Goal: Task Accomplishment & Management: Complete application form

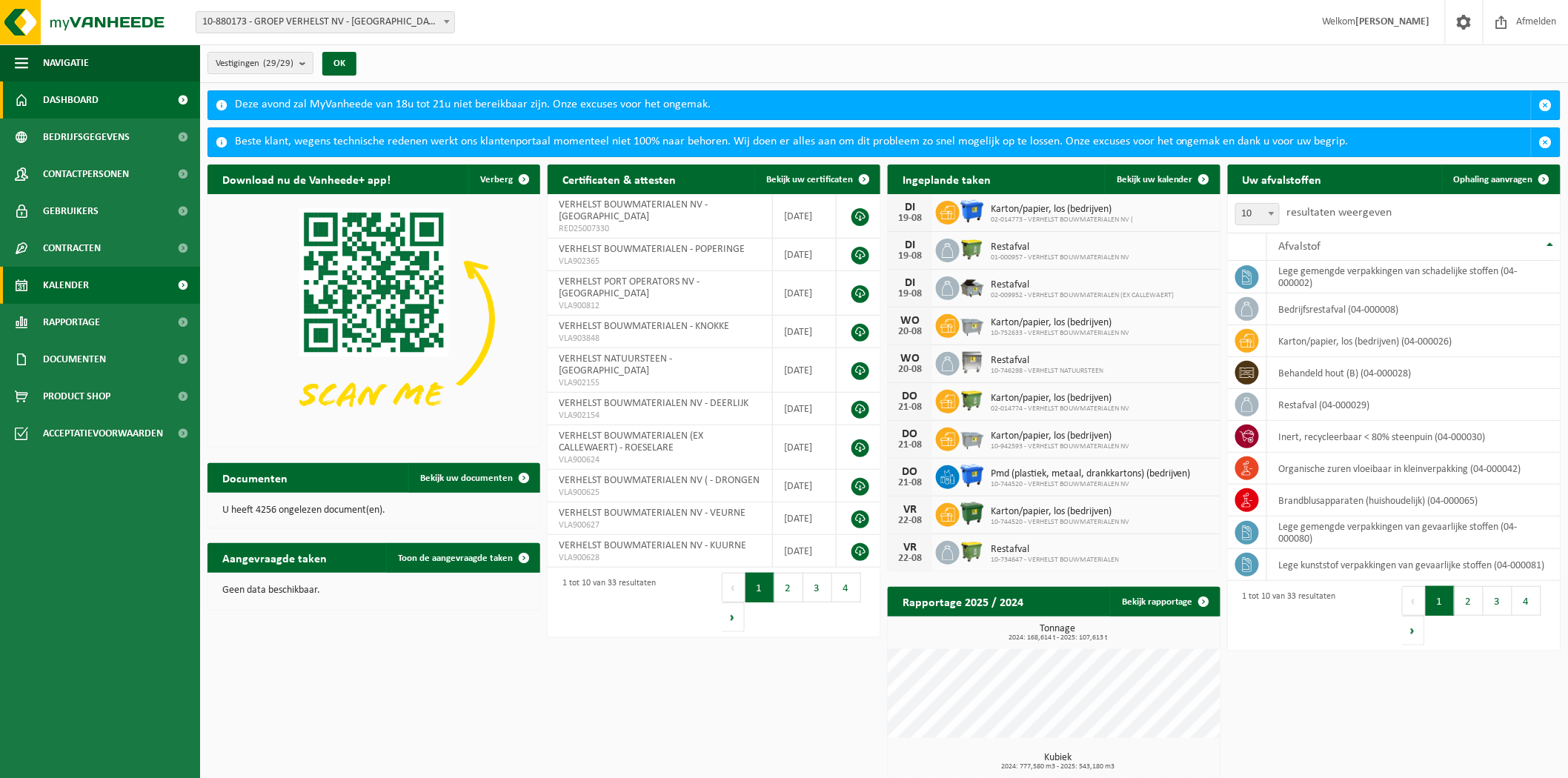
click at [83, 289] on span "Kalender" at bounding box center [65, 285] width 46 height 37
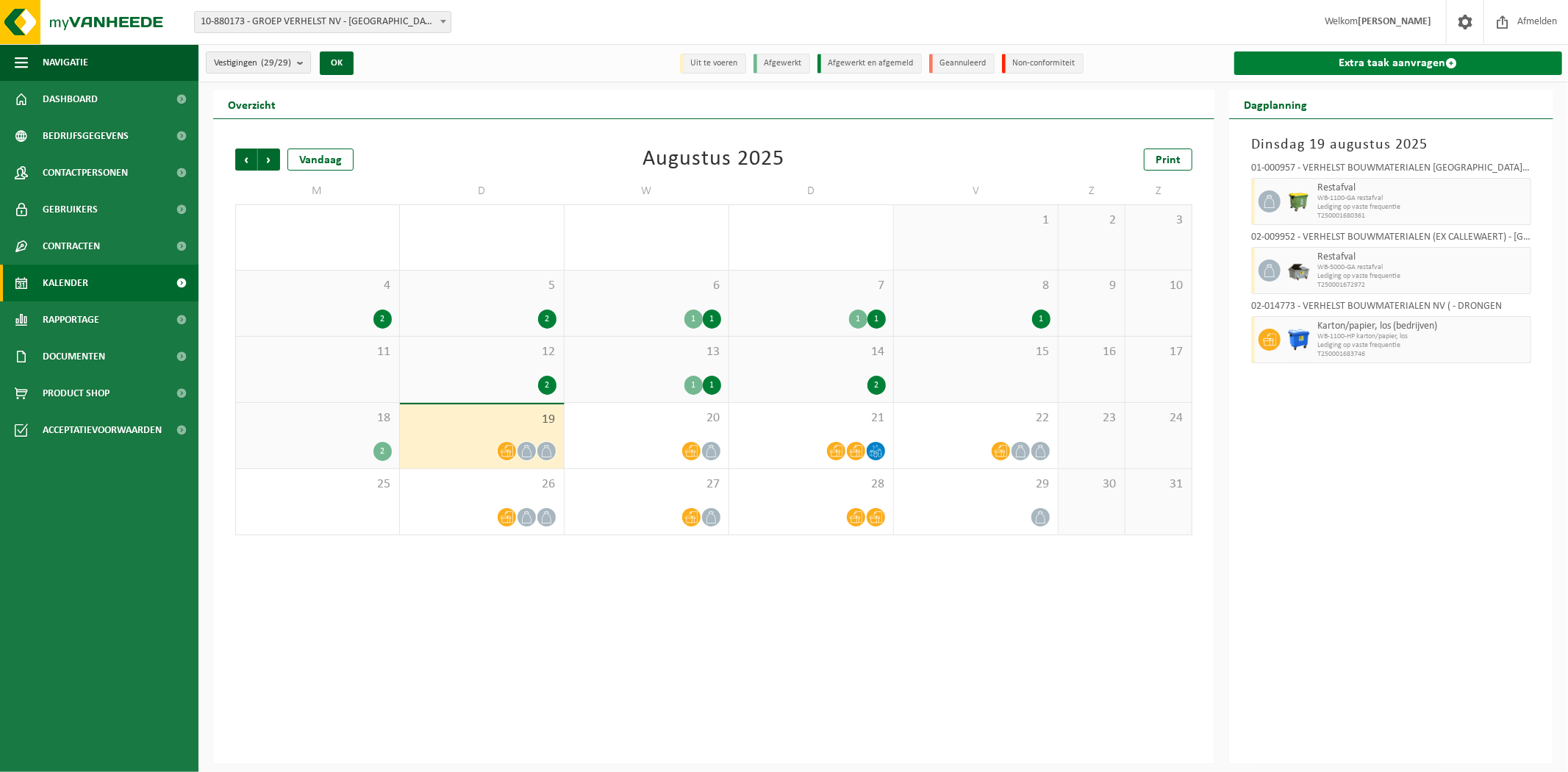
click at [1339, 66] on link "Extra taak aanvragen" at bounding box center [1397, 63] width 328 height 23
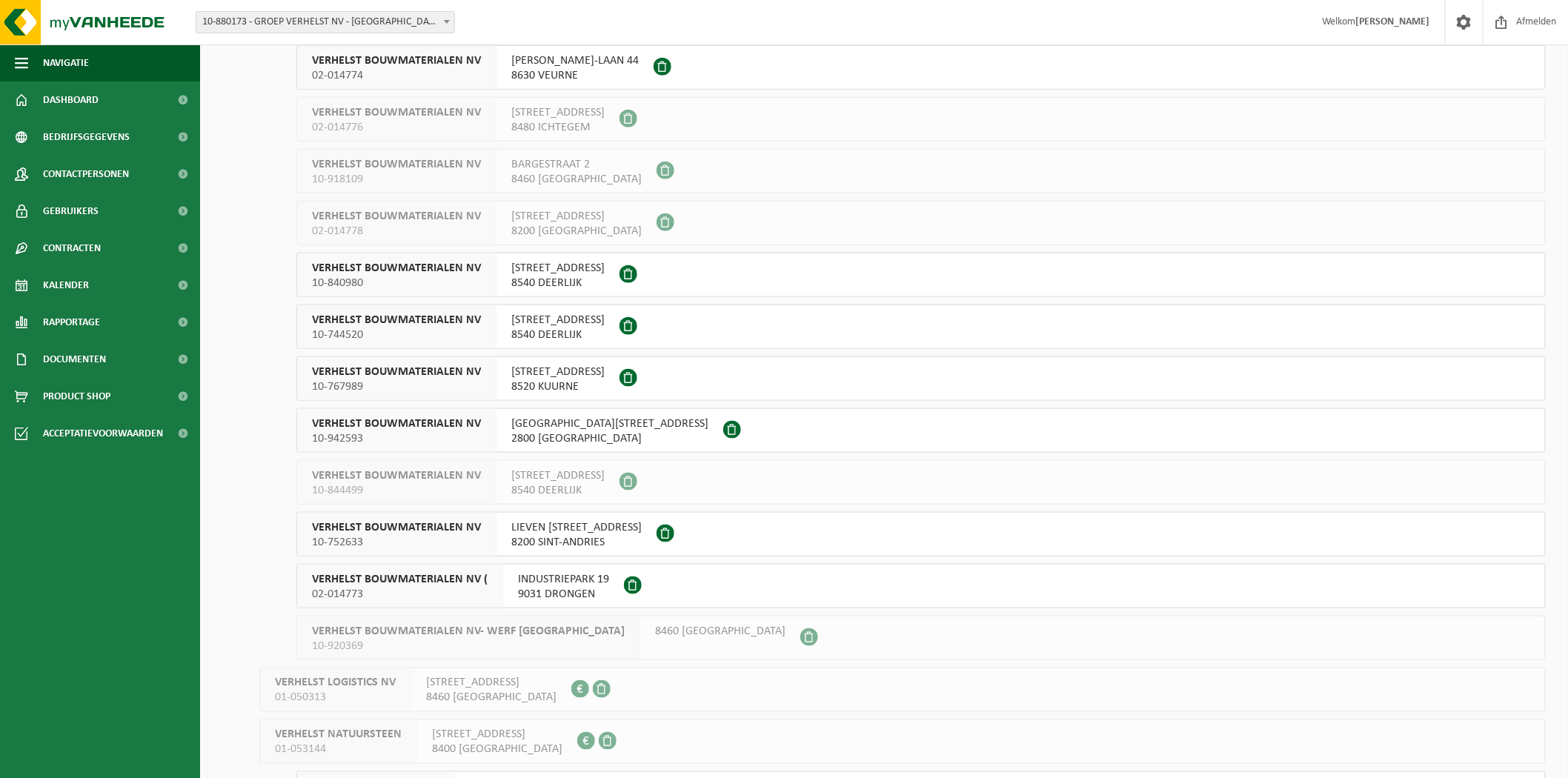
scroll to position [515, 0]
click at [785, 375] on button "VERHELST BOUWMATERIALEN NV 10-767989 RINGLAAN 26 B 8520 KUURNE" at bounding box center [921, 378] width 1249 height 45
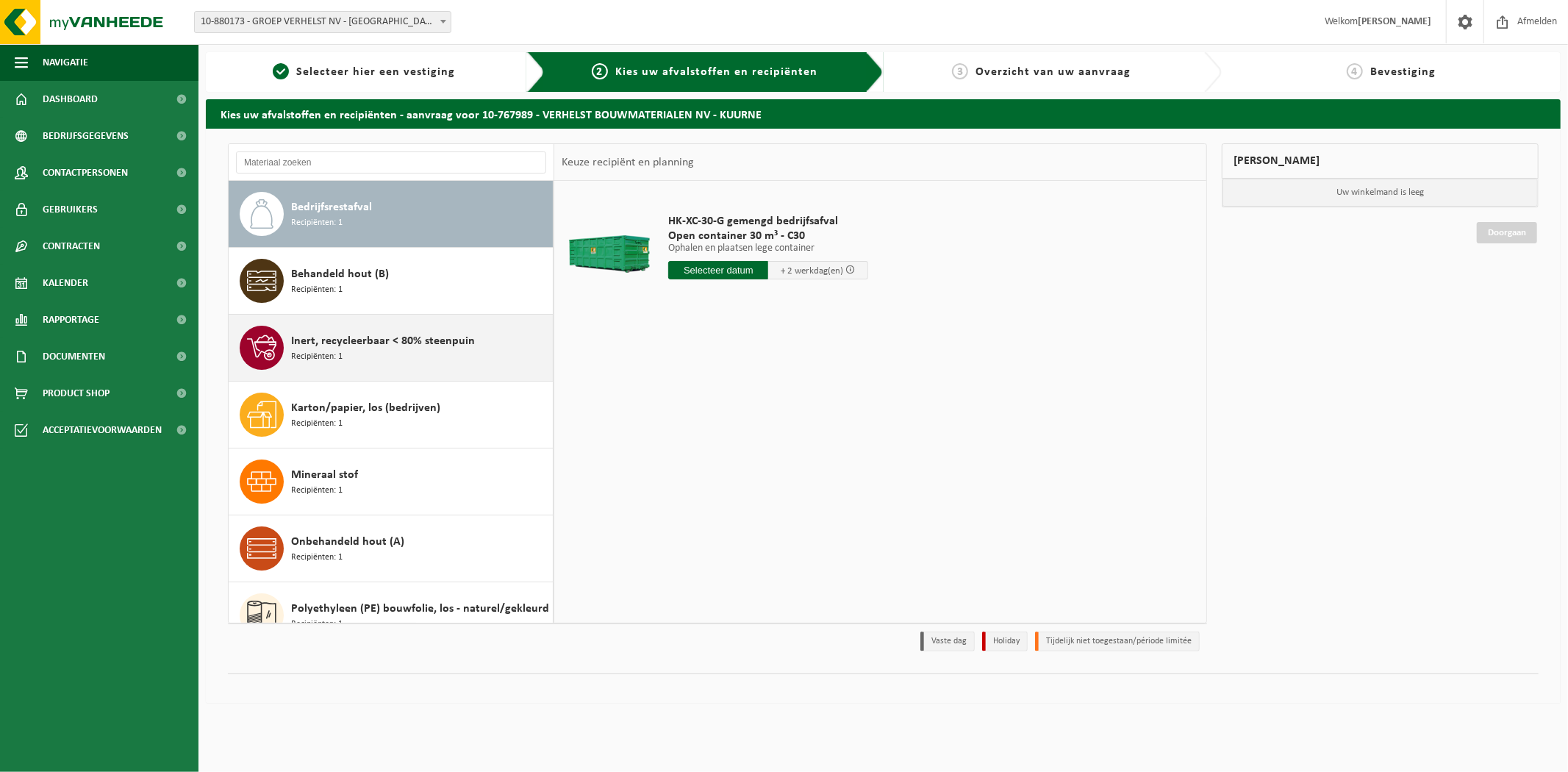
click at [491, 361] on div "Inert, recycleerbaar < 80% steenpuin Recipiënten: 1" at bounding box center [420, 348] width 258 height 44
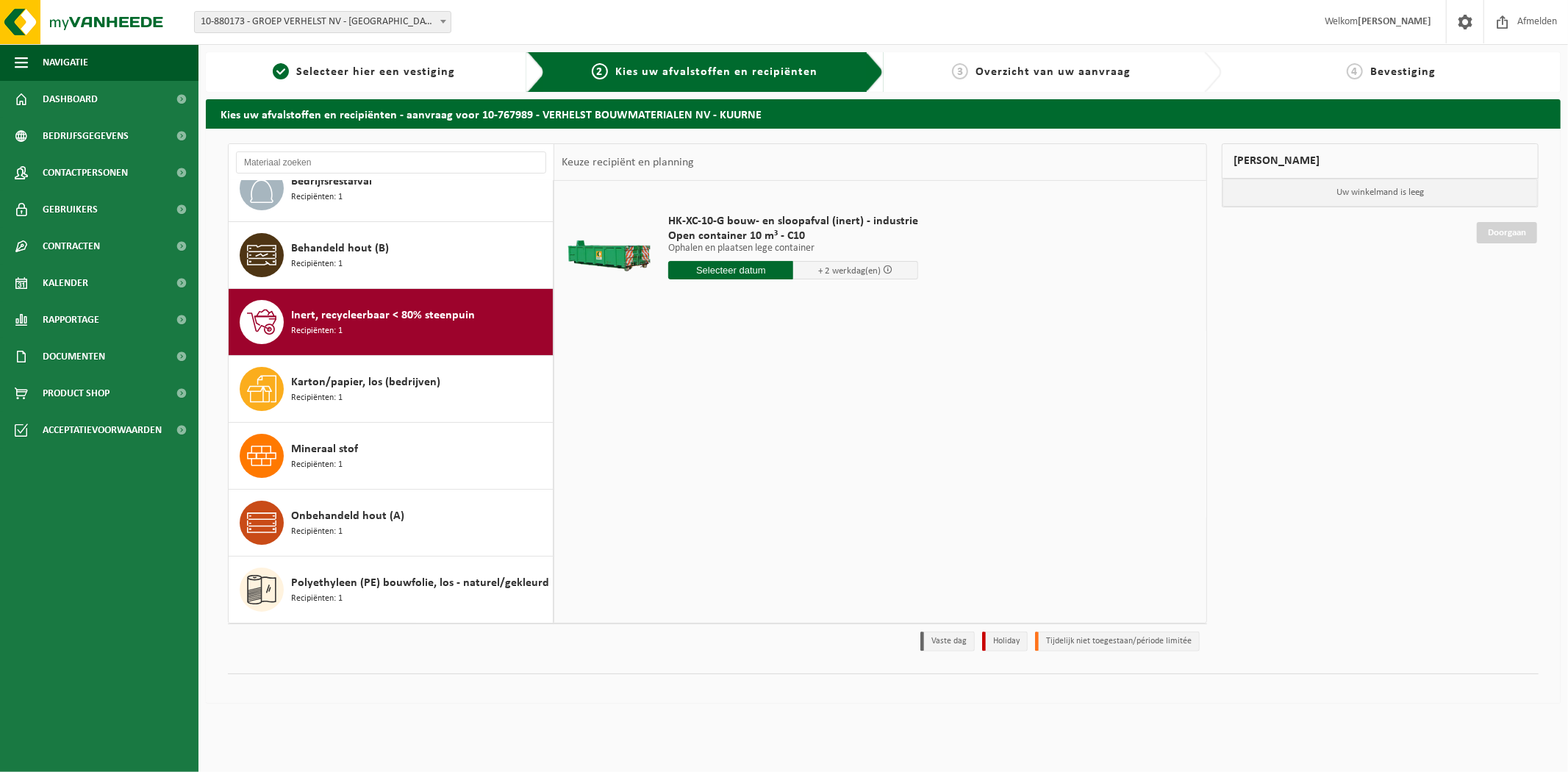
click at [709, 272] on input "text" at bounding box center [730, 270] width 125 height 19
click at [729, 426] on div "20" at bounding box center [734, 424] width 26 height 23
type input "Van 2025-08-20"
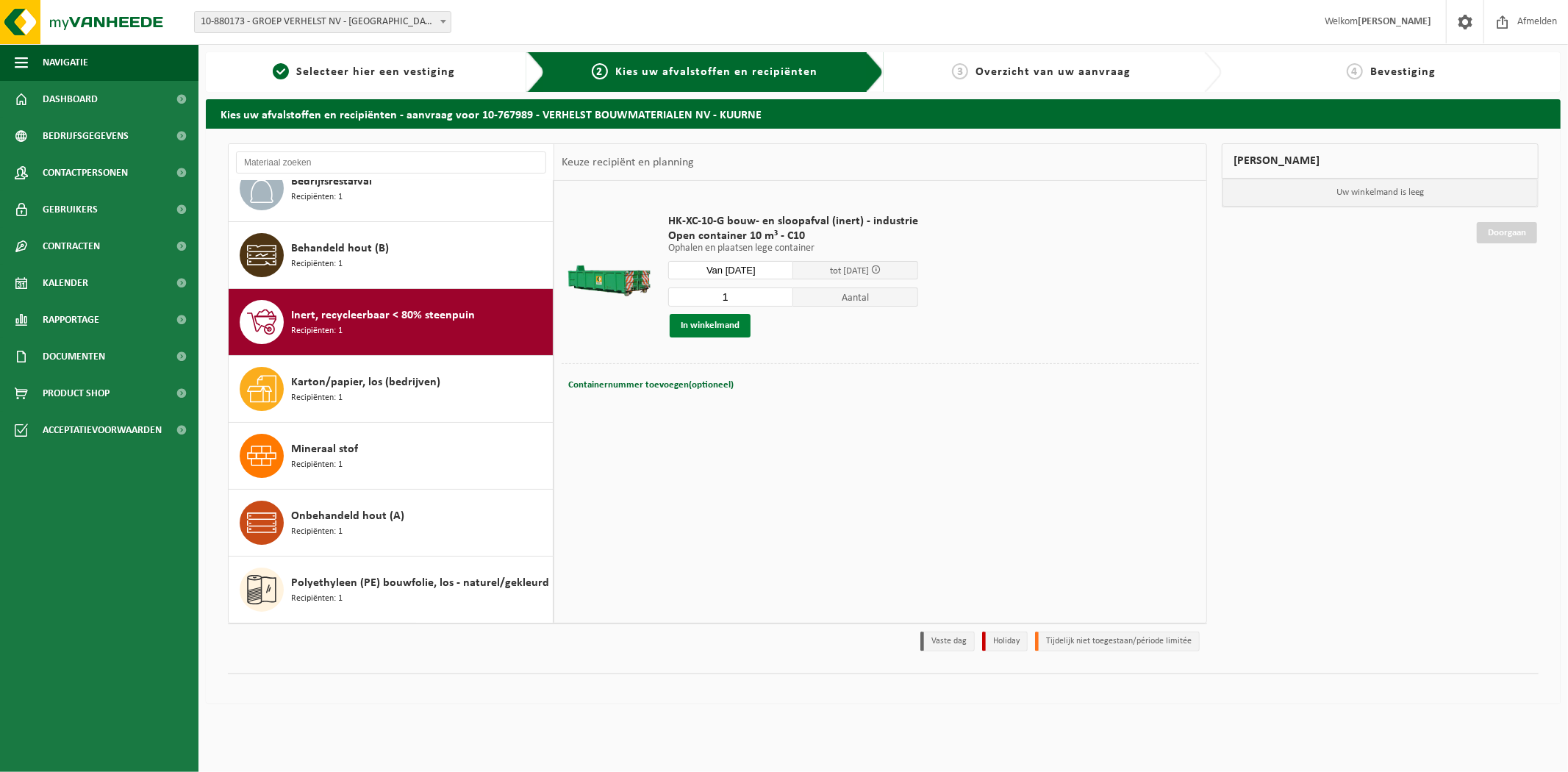
click at [709, 330] on button "In winkelmand" at bounding box center [710, 325] width 81 height 23
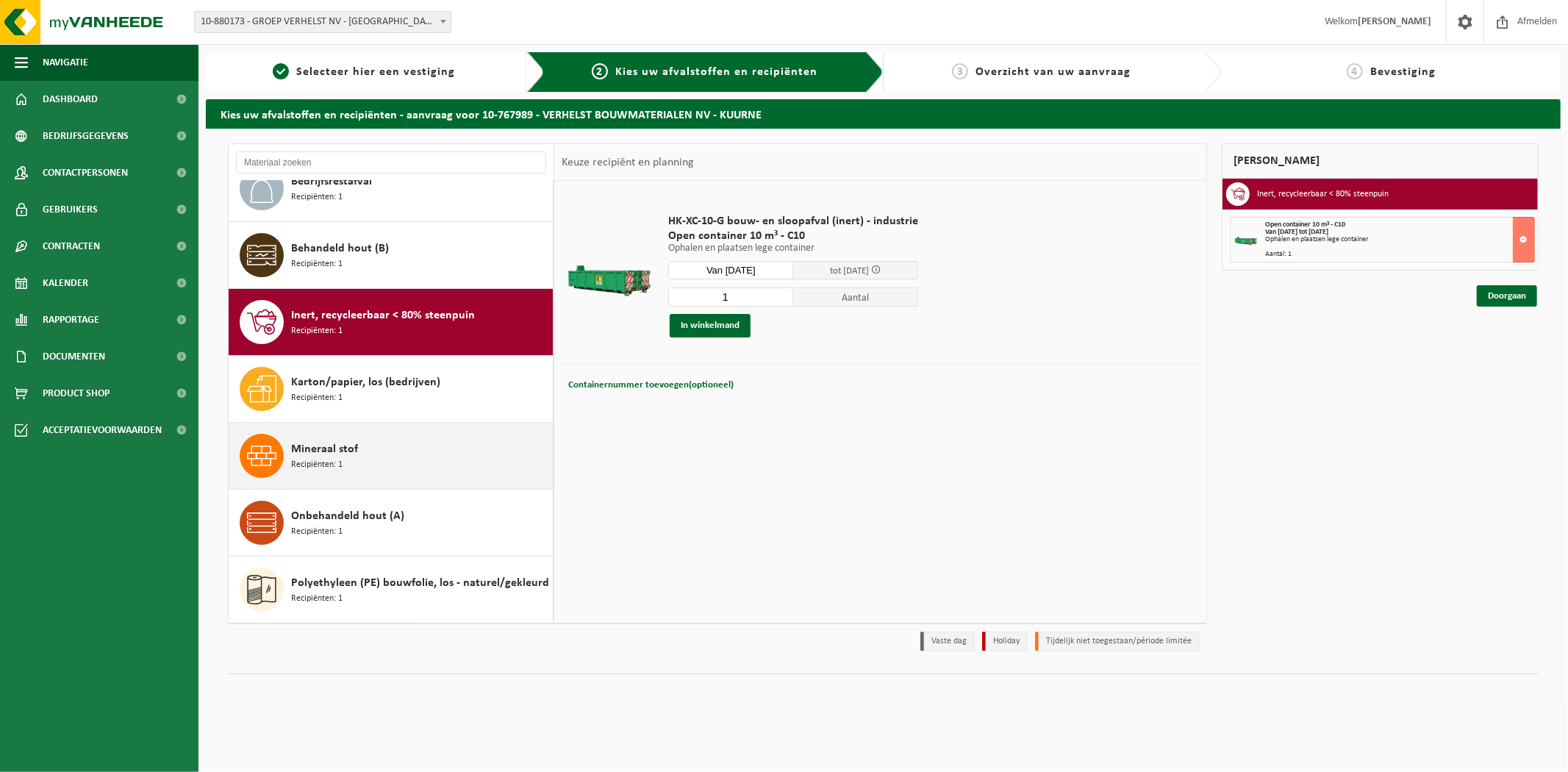
click at [409, 445] on div "Mineraal stof Recipiënten: 1" at bounding box center [420, 456] width 258 height 44
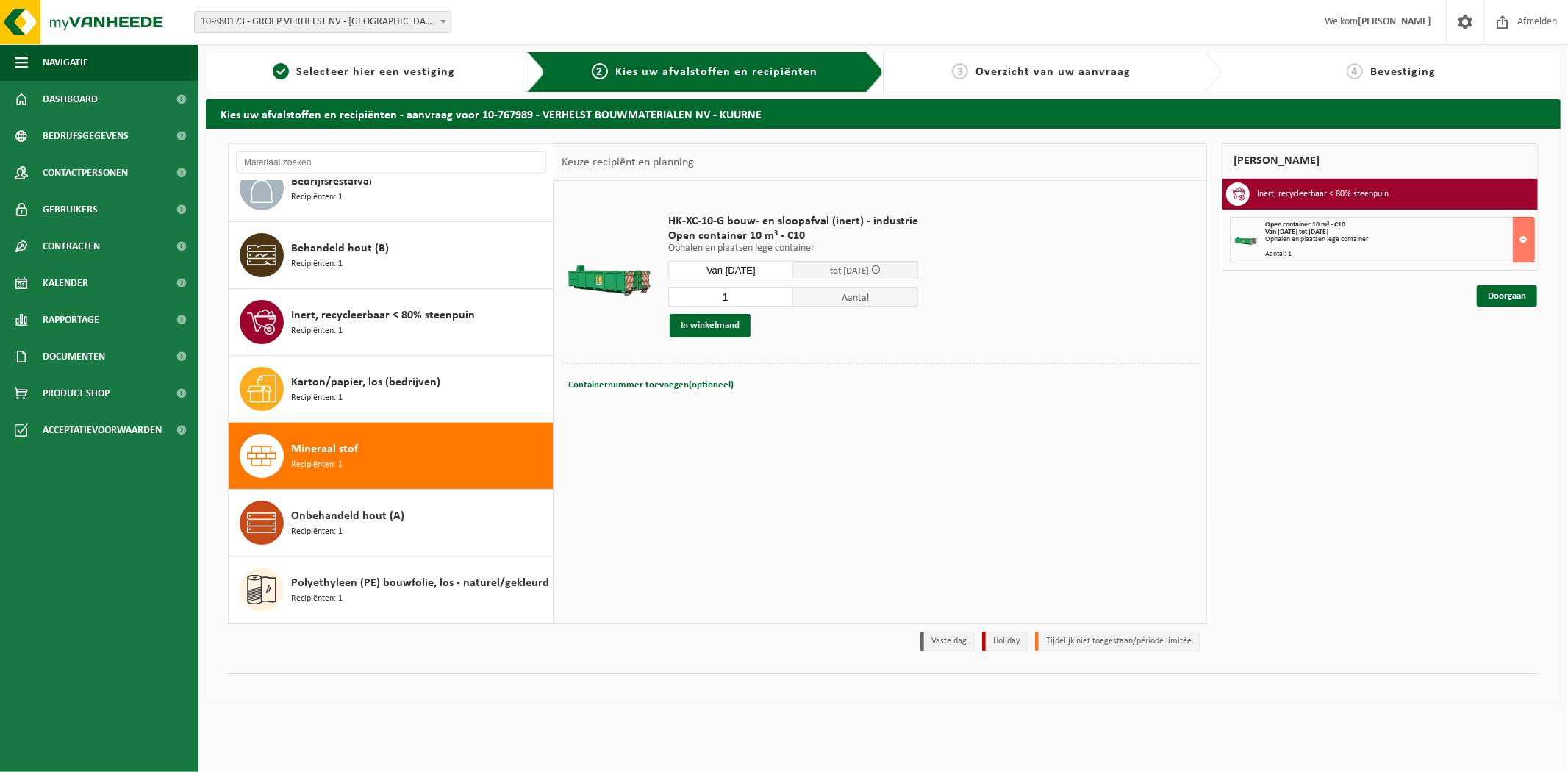
click at [729, 308] on div "1 Aantal In winkelmand" at bounding box center [792, 312] width 250 height 51
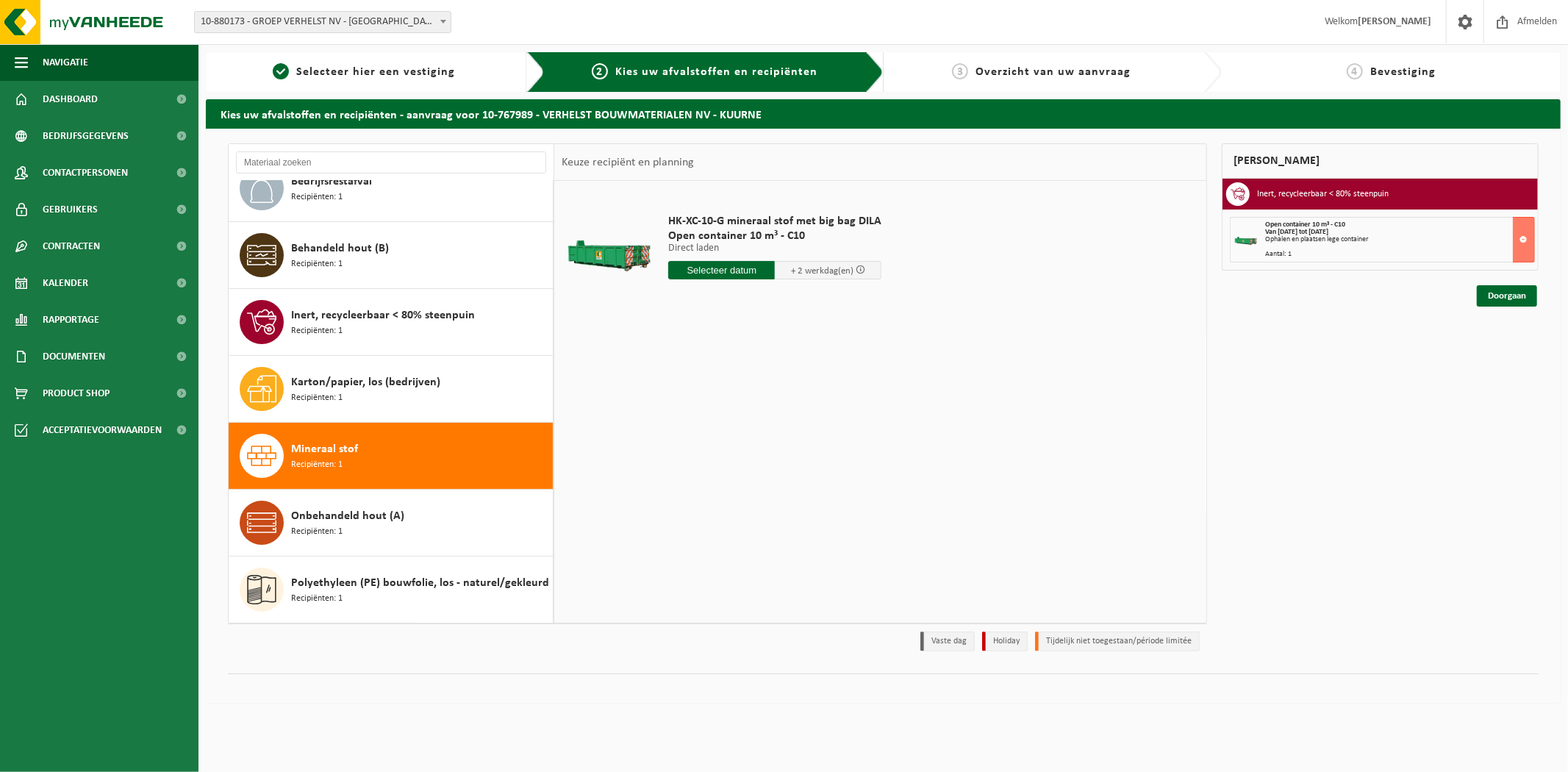
click at [737, 261] on input "text" at bounding box center [721, 270] width 107 height 19
click at [736, 418] on div "20" at bounding box center [734, 424] width 26 height 23
type input "Van 2025-08-20"
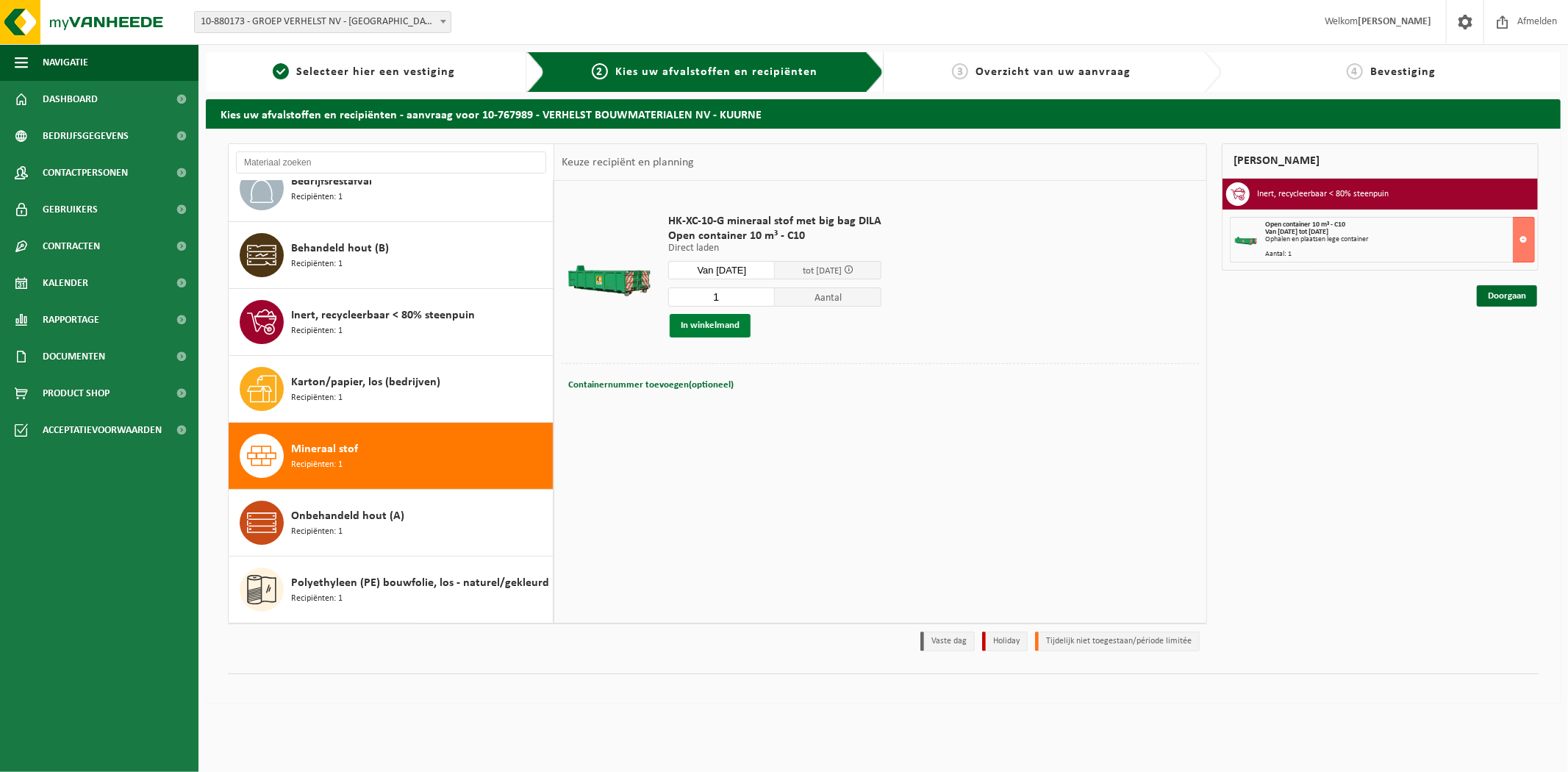
click at [724, 331] on button "In winkelmand" at bounding box center [710, 325] width 81 height 23
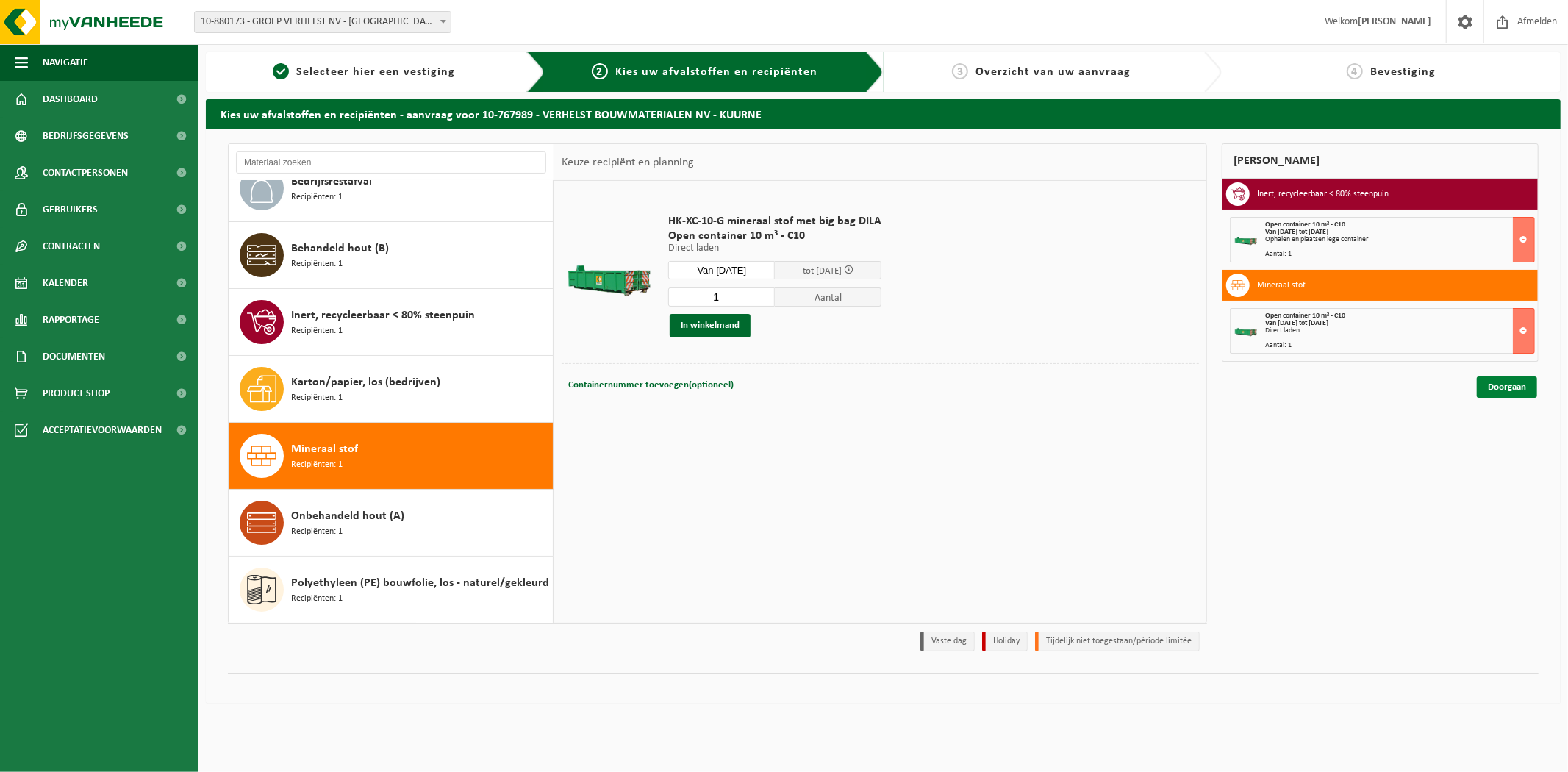
click at [1496, 390] on link "Doorgaan" at bounding box center [1507, 387] width 60 height 21
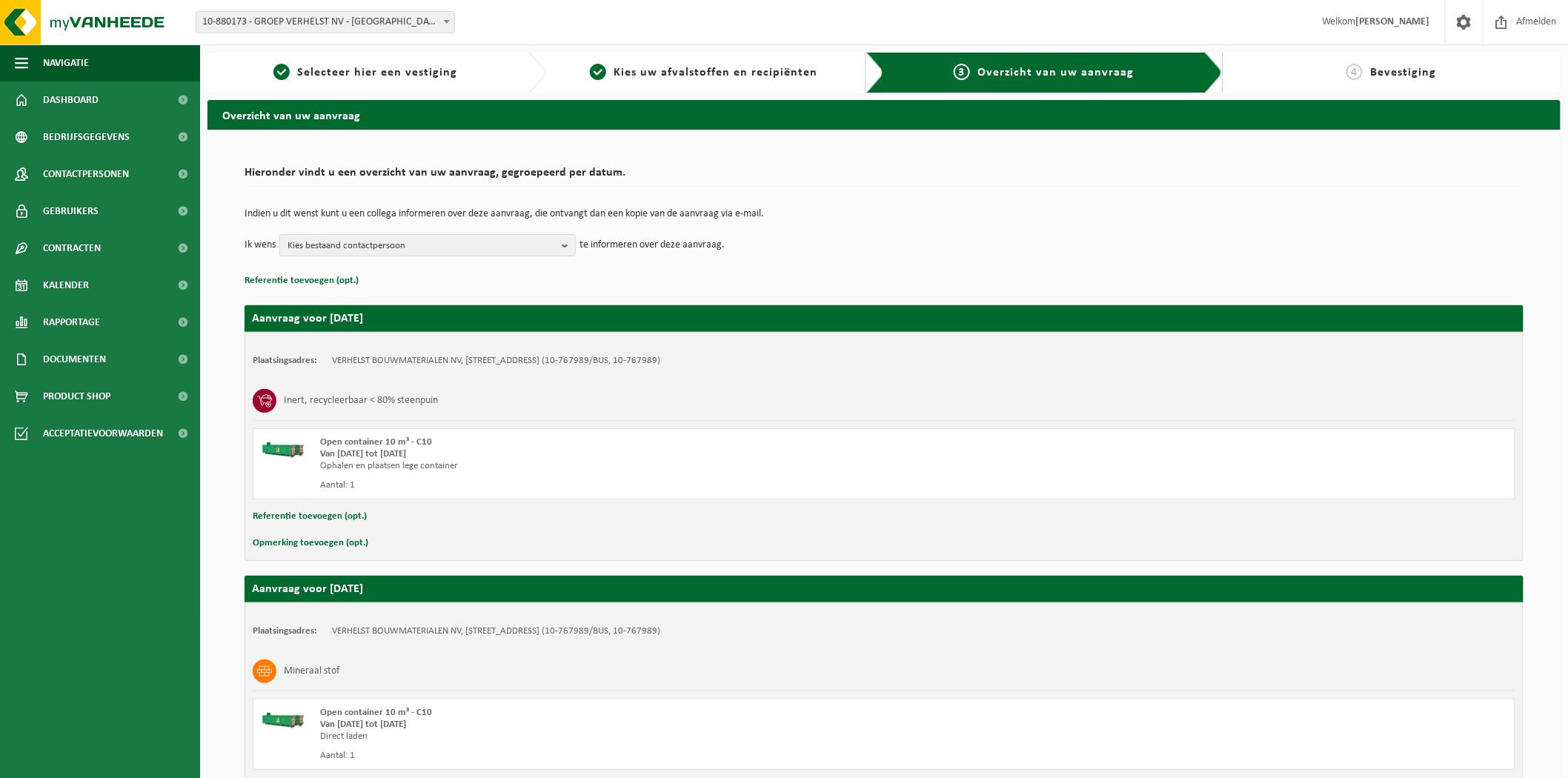
scroll to position [129, 0]
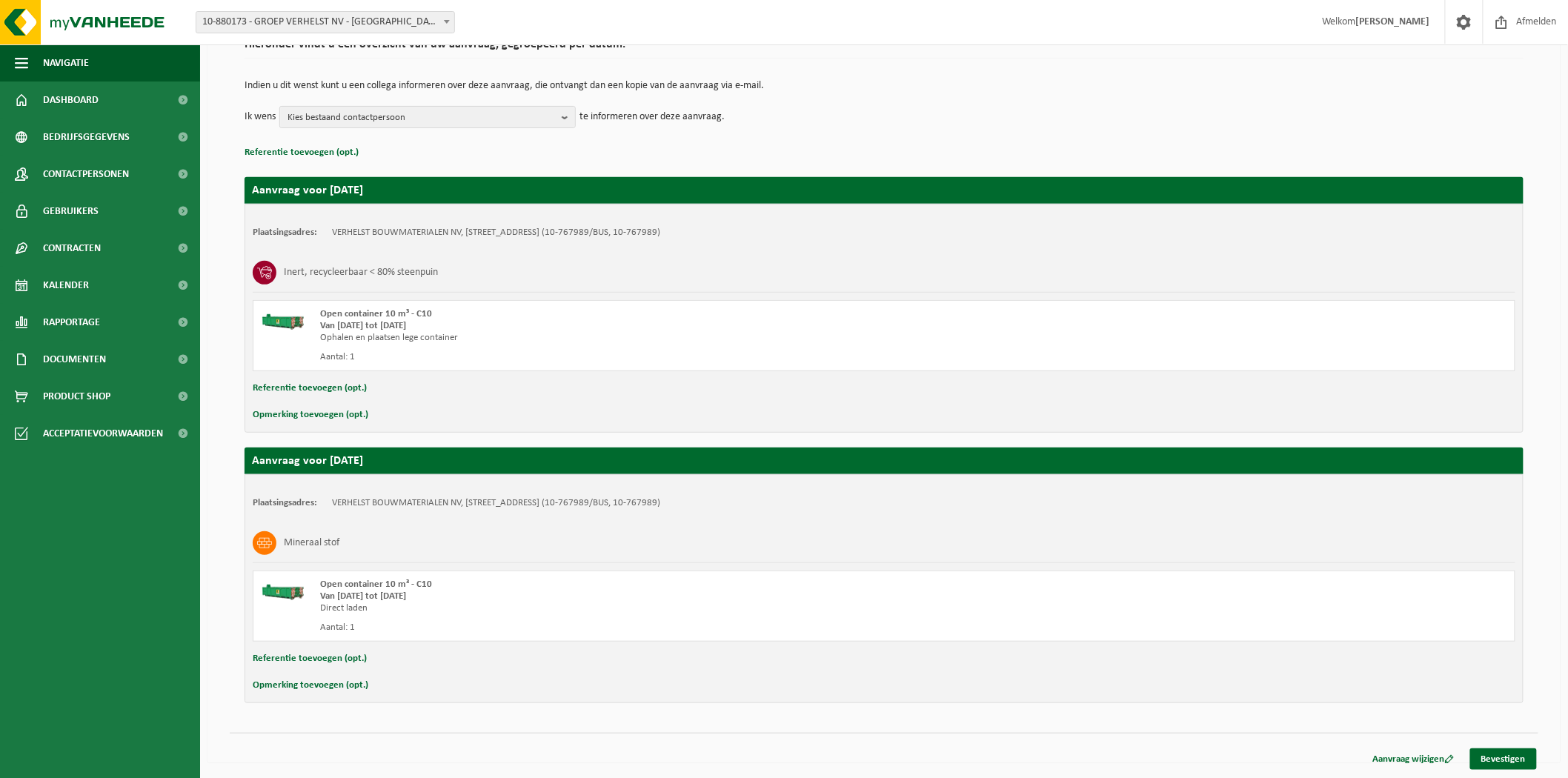
click at [1538, 762] on div "Aanvraag wijzigen Bevestigen" at bounding box center [1449, 759] width 178 height 21
click at [1495, 753] on link "Bevestigen" at bounding box center [1503, 759] width 66 height 21
